Goal: Navigation & Orientation: Find specific page/section

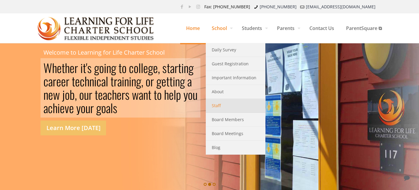
click at [219, 104] on link "Staff" at bounding box center [236, 106] width 60 height 14
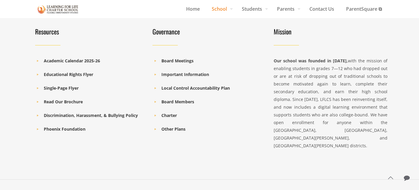
scroll to position [477, 0]
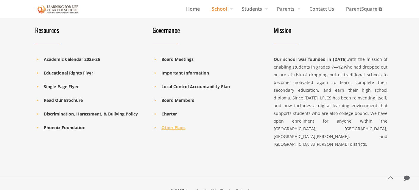
click at [171, 128] on b "Other Plans" at bounding box center [173, 128] width 24 height 6
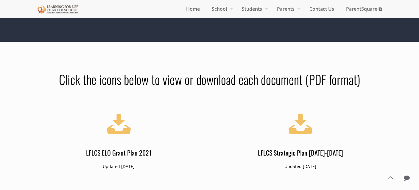
scroll to position [490, 0]
